Goal: Find specific page/section: Find specific page/section

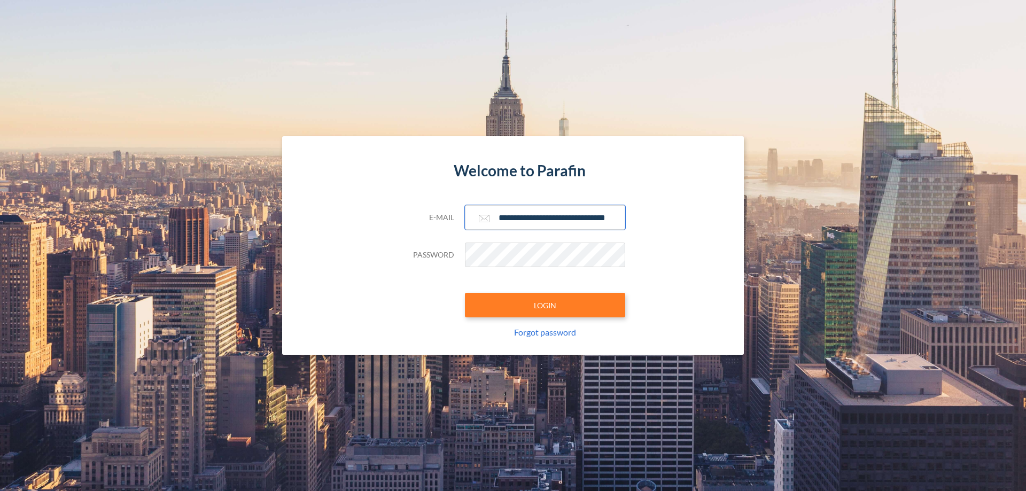
scroll to position [0, 17]
type input "**********"
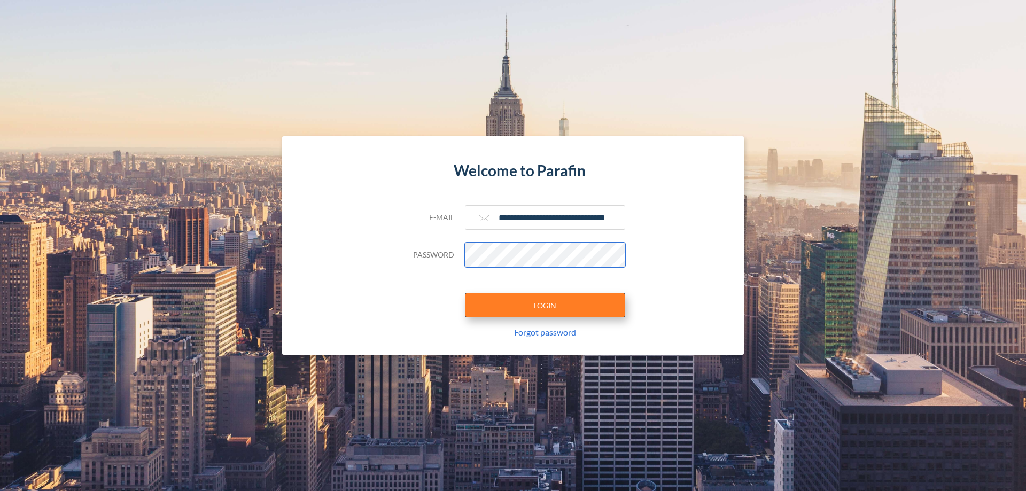
scroll to position [0, 0]
click at [545, 305] on button "LOGIN" at bounding box center [545, 305] width 160 height 25
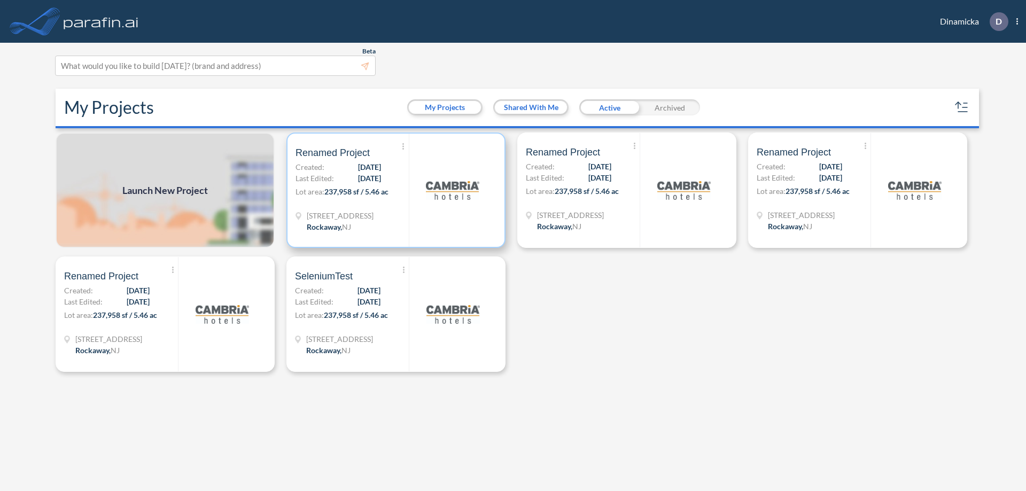
scroll to position [3, 0]
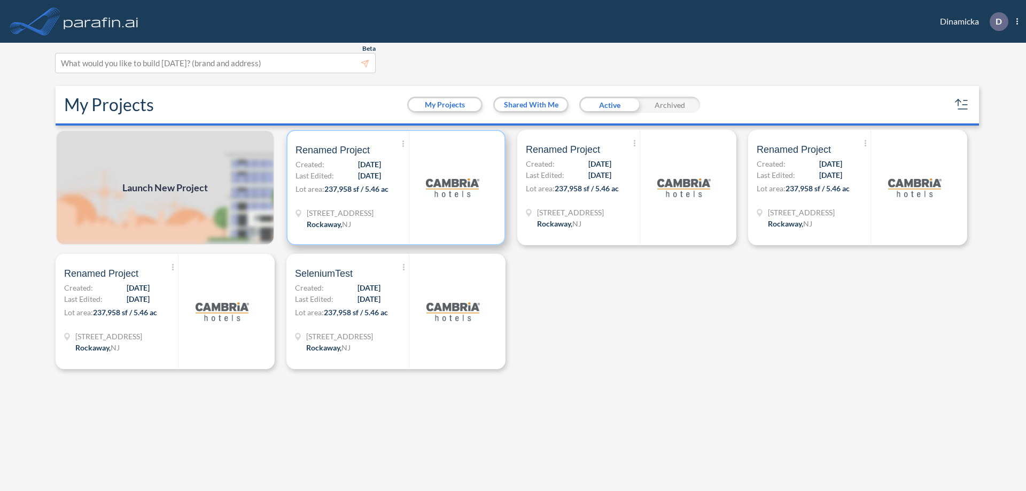
click at [396, 188] on p "Lot area: 237,958 sf / 5.46 ac" at bounding box center [352, 190] width 113 height 15
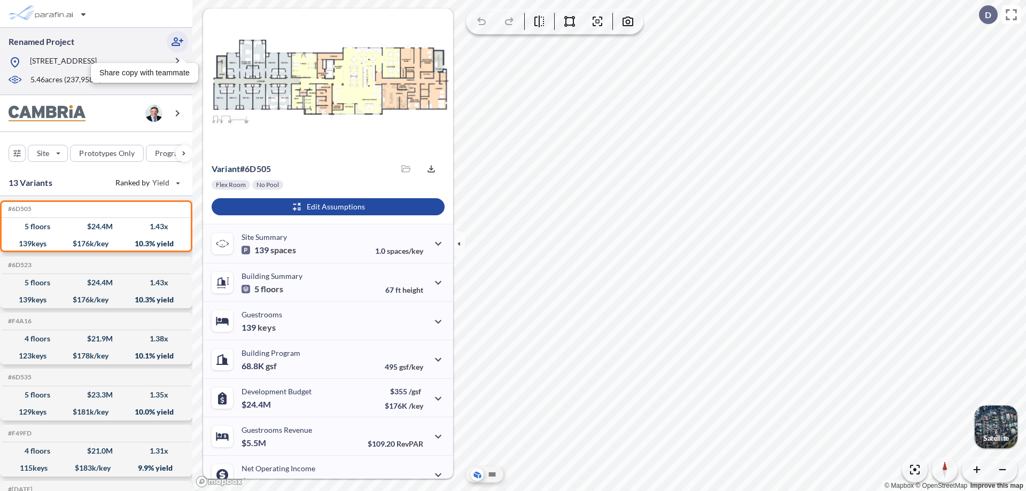
click at [177, 42] on icon "button" at bounding box center [177, 41] width 13 height 13
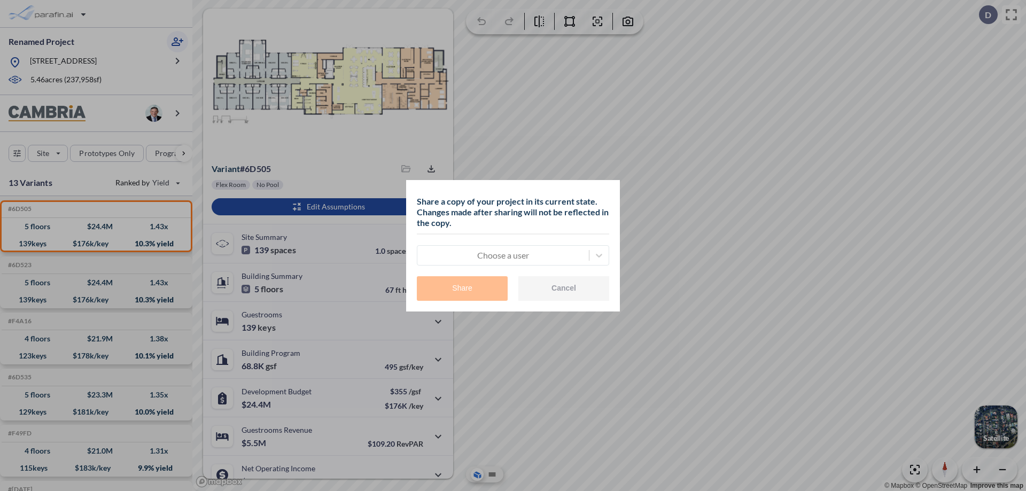
click at [503, 255] on div at bounding box center [503, 255] width 161 height 13
